Goal: Task Accomplishment & Management: Use online tool/utility

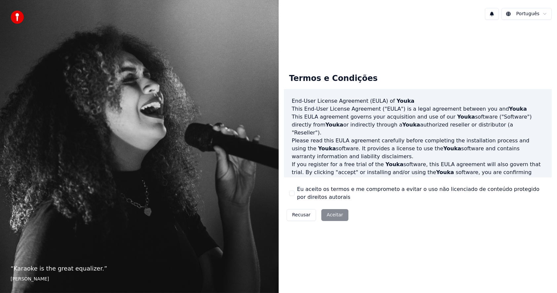
click at [333, 217] on div "Recusar Aceitar" at bounding box center [317, 215] width 67 height 17
click at [328, 215] on div "Recusar Aceitar" at bounding box center [317, 215] width 67 height 17
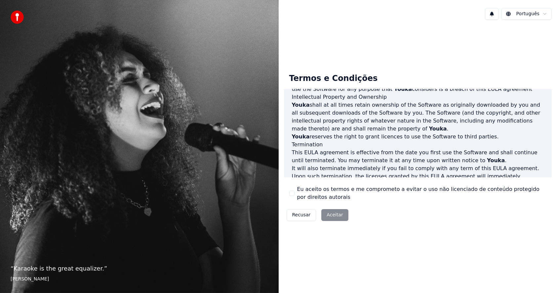
scroll to position [316, 0]
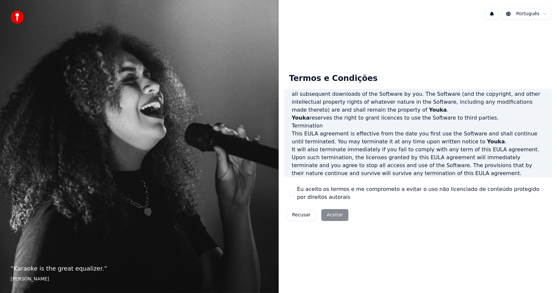
click at [290, 191] on button "Eu aceito os termos e me comprometo a evitar o uso não licenciado de conteúdo p…" at bounding box center [291, 193] width 5 height 5
click at [332, 213] on button "Aceitar" at bounding box center [334, 215] width 27 height 12
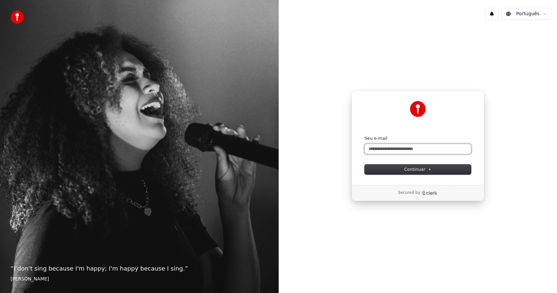
click at [390, 149] on input "Seu e-mail" at bounding box center [417, 149] width 106 height 10
click at [403, 168] on button "Continuar" at bounding box center [417, 170] width 106 height 10
type input "**********"
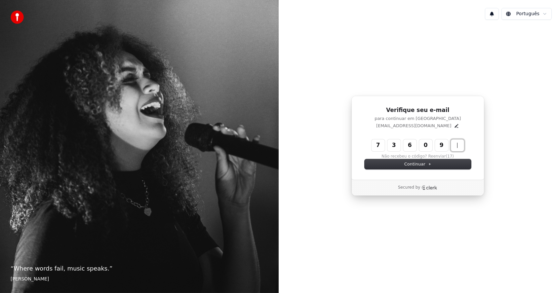
type input "******"
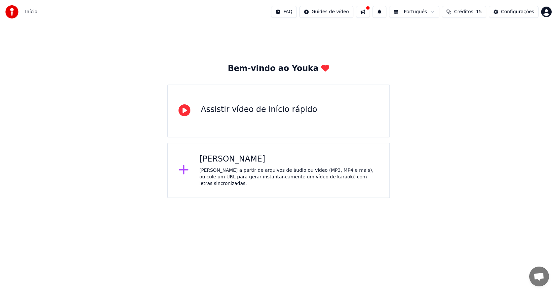
click at [210, 170] on div "[PERSON_NAME] a partir de arquivos de áudio ou vídeo (MP3, MP4 e mais), ou cole…" at bounding box center [288, 177] width 179 height 20
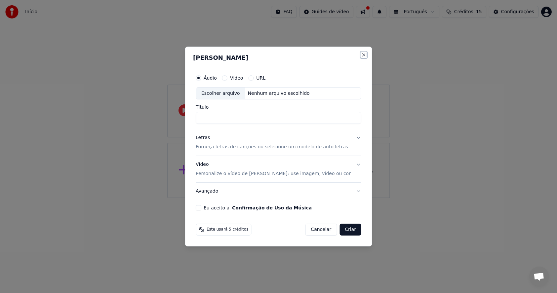
click at [361, 55] on button "Close" at bounding box center [363, 54] width 5 height 5
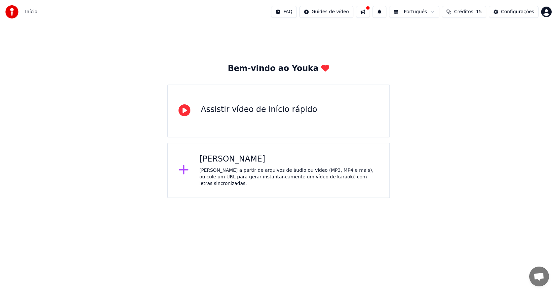
click at [218, 112] on div "Assistir vídeo de início rápido" at bounding box center [259, 109] width 116 height 11
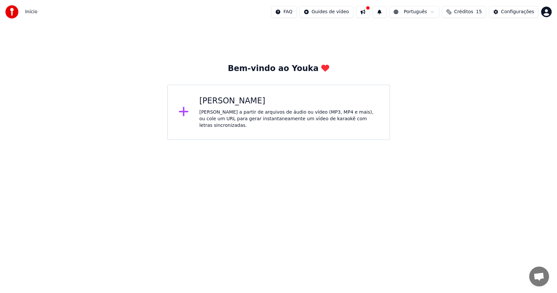
click at [218, 112] on div "[PERSON_NAME] a partir de arquivos de áudio ou vídeo (MP3, MP4 e mais), ou cole…" at bounding box center [288, 119] width 179 height 20
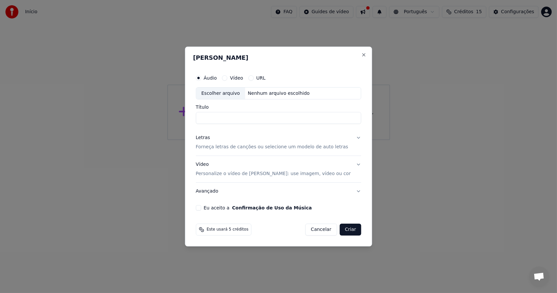
click at [314, 229] on button "Cancelar" at bounding box center [321, 230] width 32 height 12
